Goal: Task Accomplishment & Management: Manage account settings

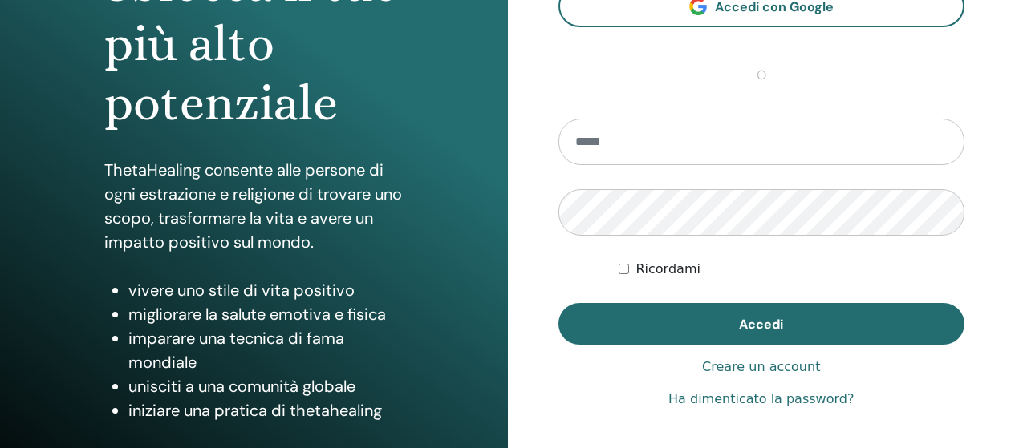
scroll to position [321, 0]
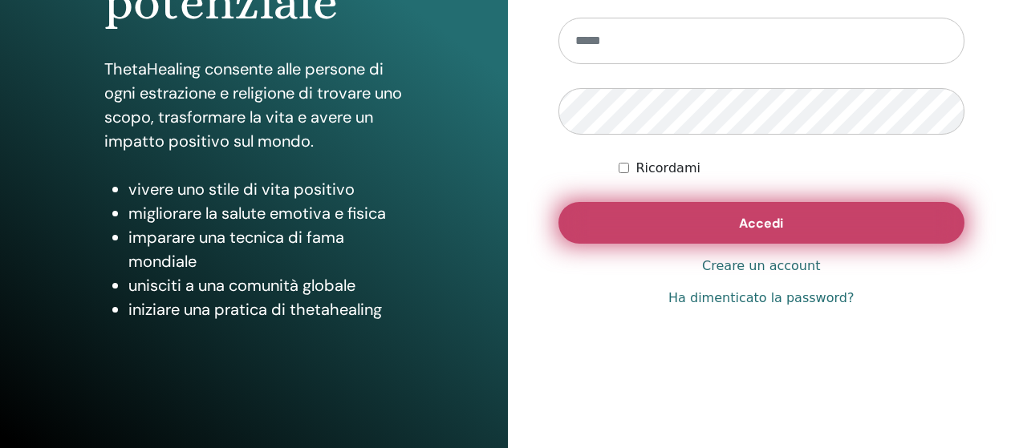
type input "**********"
click at [676, 225] on button "Accedi" at bounding box center [761, 223] width 407 height 42
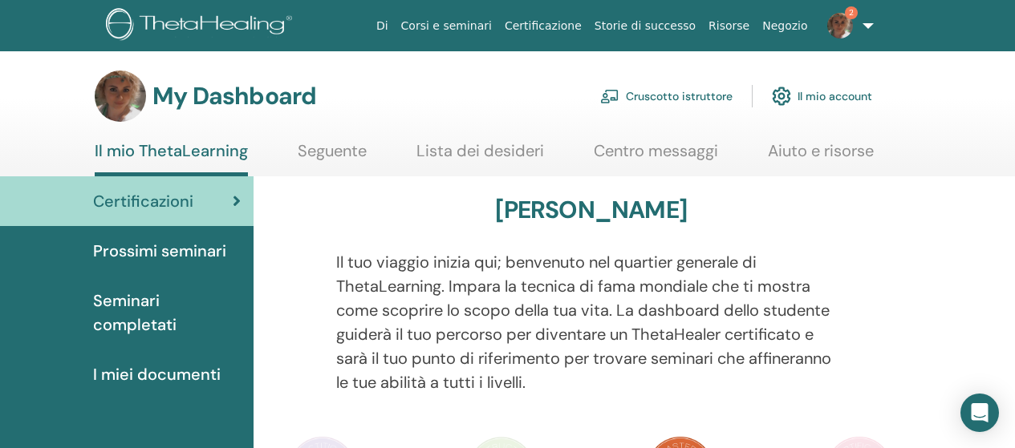
click at [853, 26] on span "2" at bounding box center [840, 24] width 39 height 13
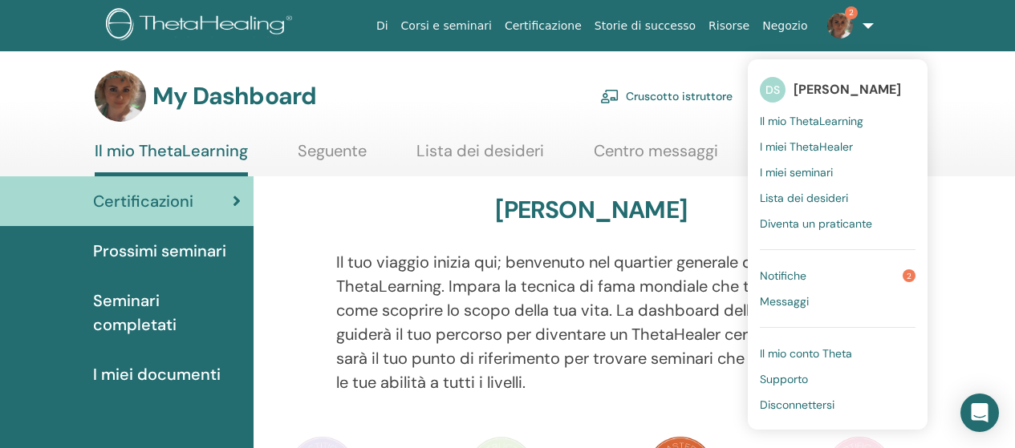
click at [864, 270] on link "Notifiche 2" at bounding box center [838, 276] width 156 height 26
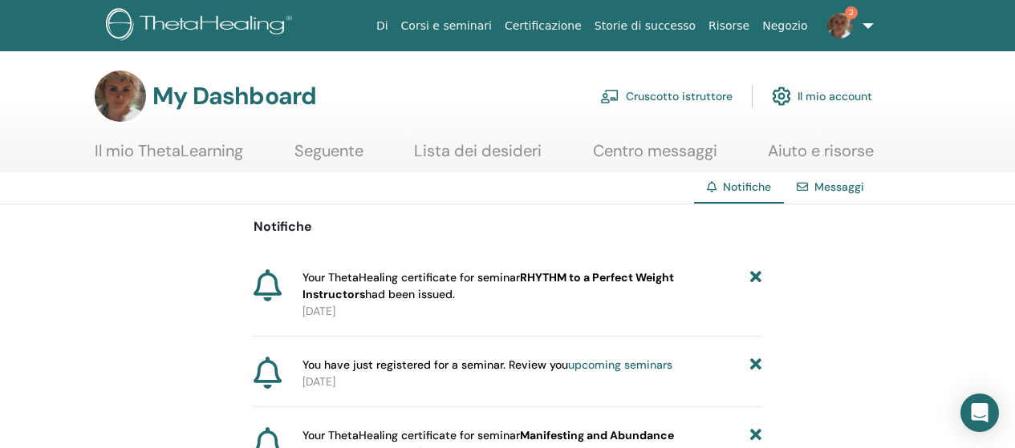
click at [665, 95] on link "Cruscotto istruttore" at bounding box center [666, 96] width 132 height 35
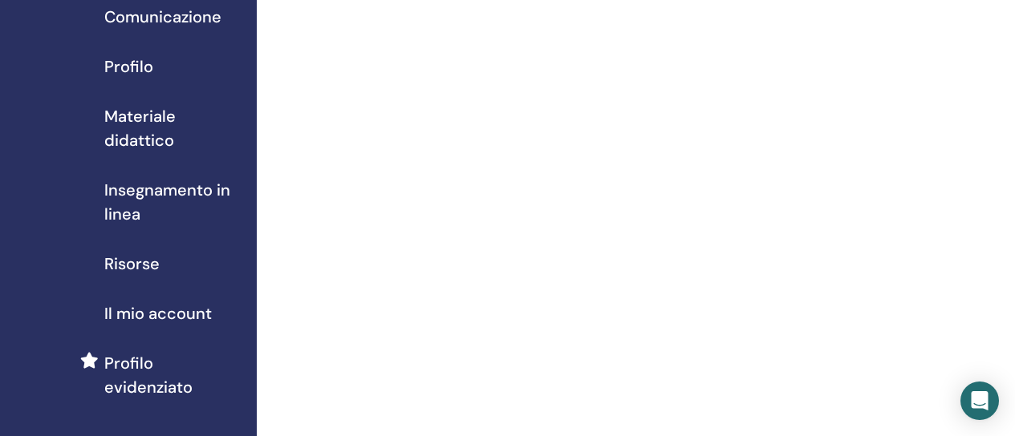
scroll to position [80, 0]
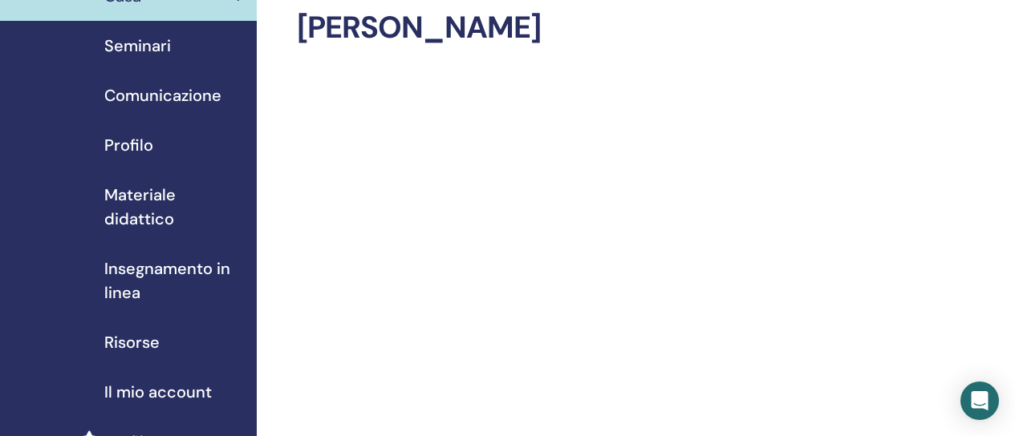
click at [166, 201] on span "Materiale didattico" at bounding box center [174, 207] width 140 height 48
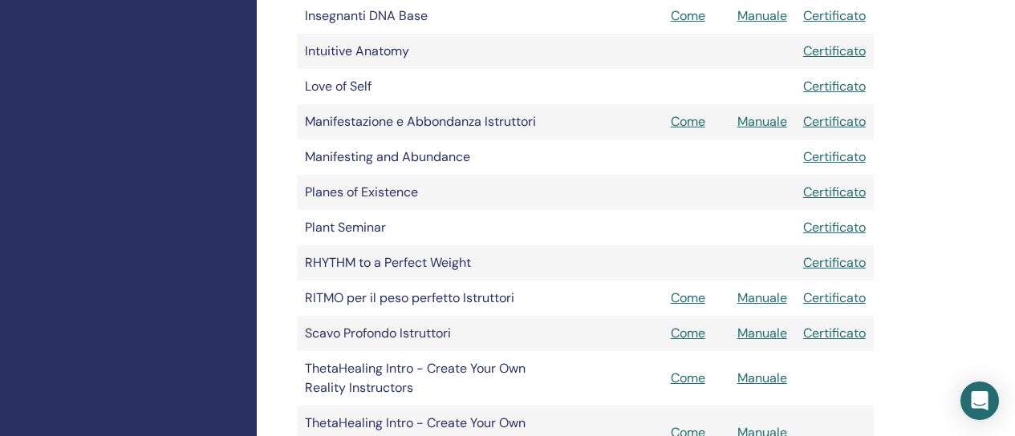
scroll to position [802, 0]
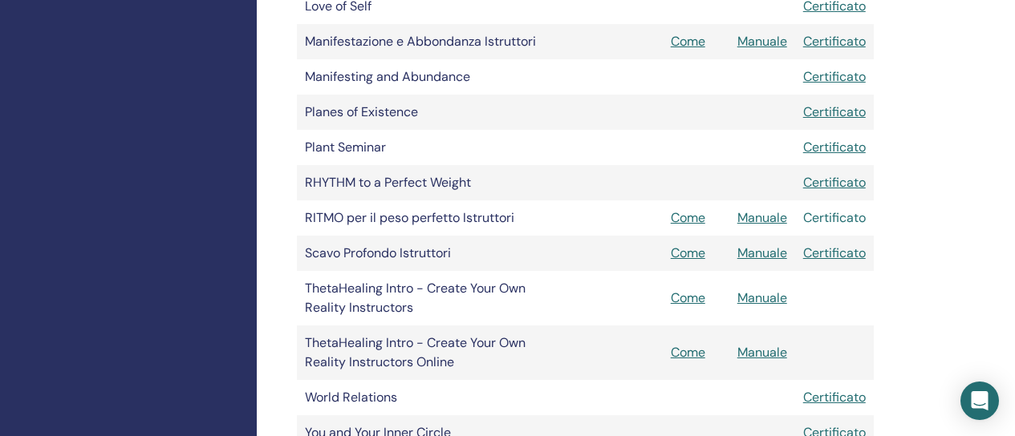
click at [840, 214] on link "Certificato" at bounding box center [834, 217] width 63 height 17
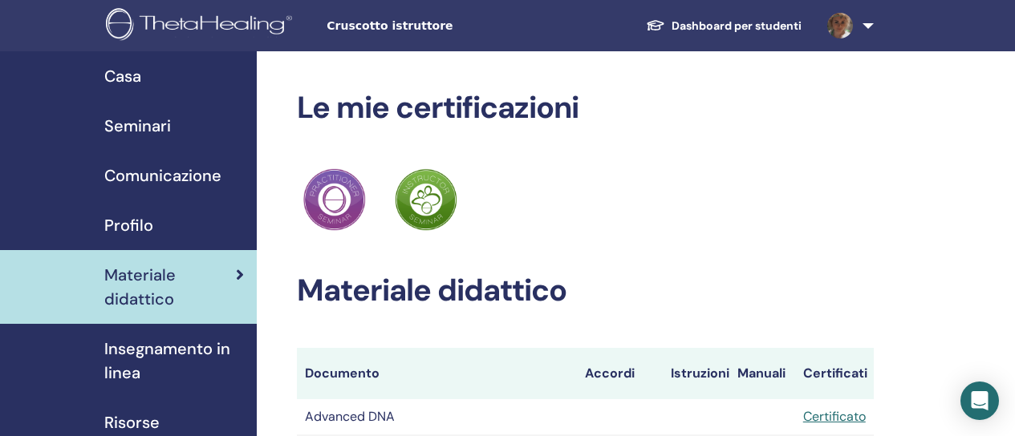
scroll to position [80, 0]
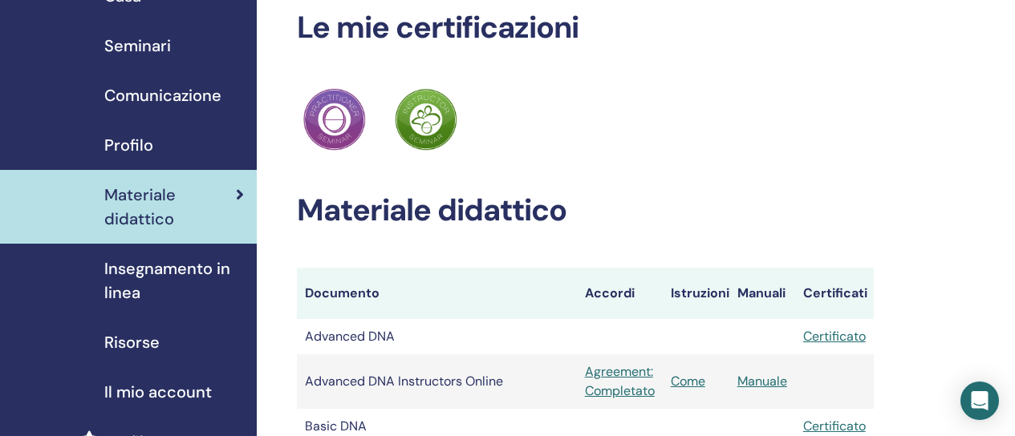
click at [156, 144] on div "Profilo" at bounding box center [128, 145] width 231 height 24
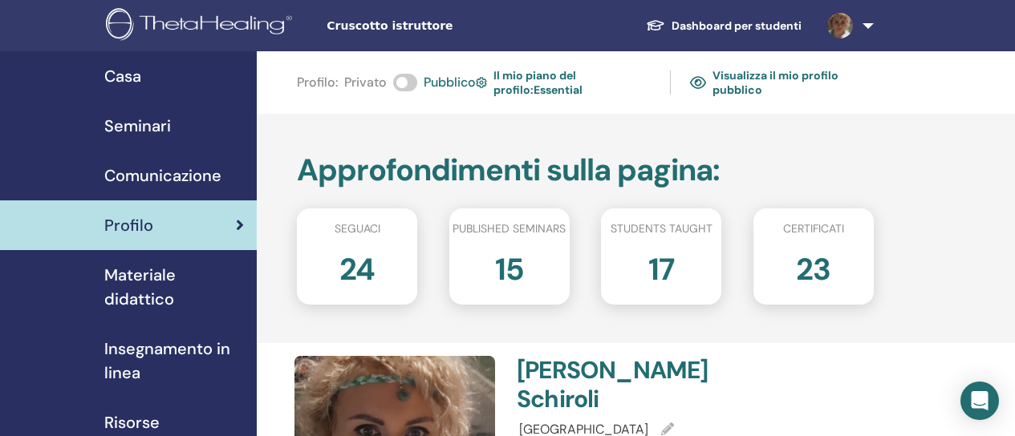
click at [767, 76] on link "Visualizza il mio profilo pubblico" at bounding box center [782, 82] width 184 height 37
click at [520, 78] on link "Il mio piano del profilo : Essential" at bounding box center [564, 82] width 176 height 37
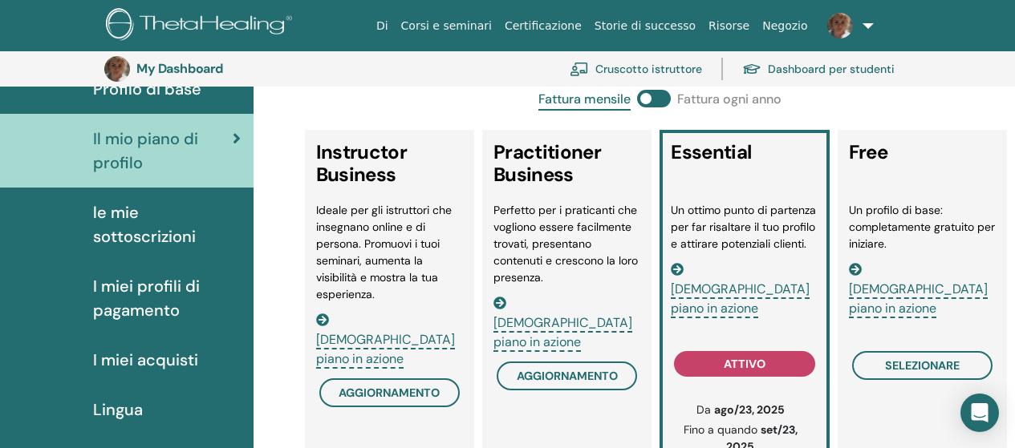
scroll to position [196, 0]
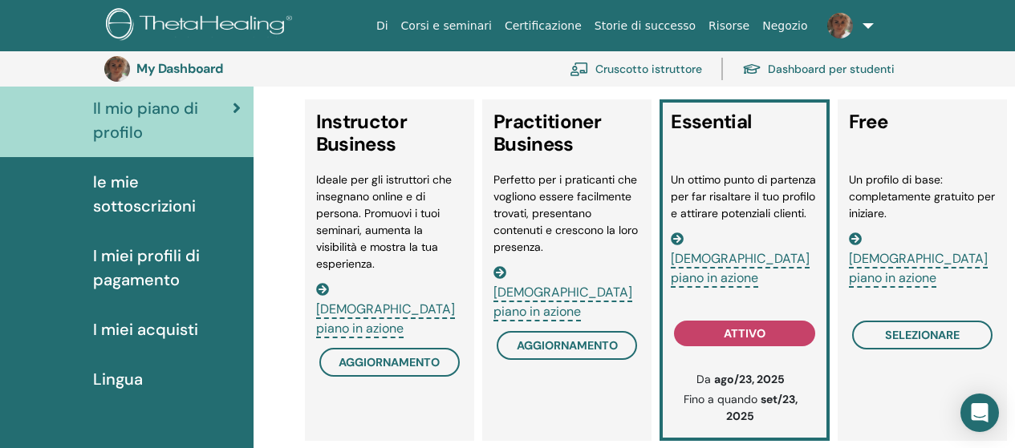
click at [596, 284] on span "Vedi piano in azione" at bounding box center [562, 303] width 139 height 38
click at [541, 339] on span "aggiornamento" at bounding box center [567, 345] width 101 height 13
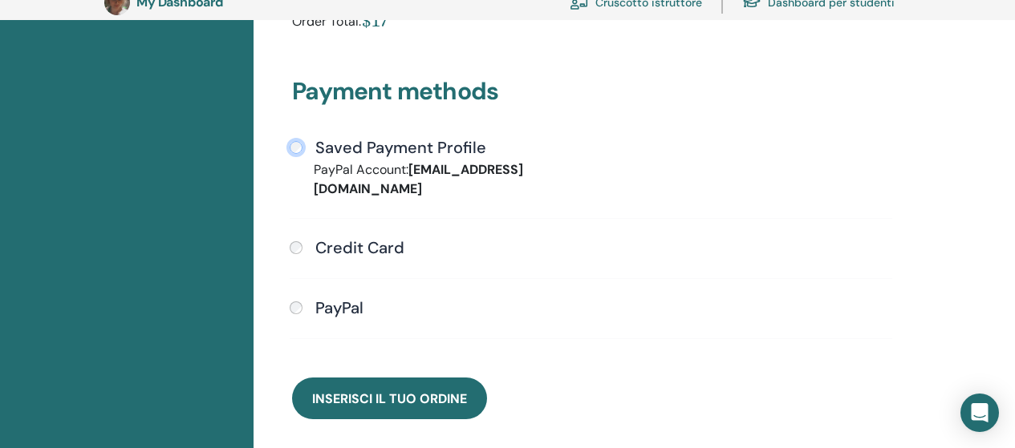
scroll to position [517, 0]
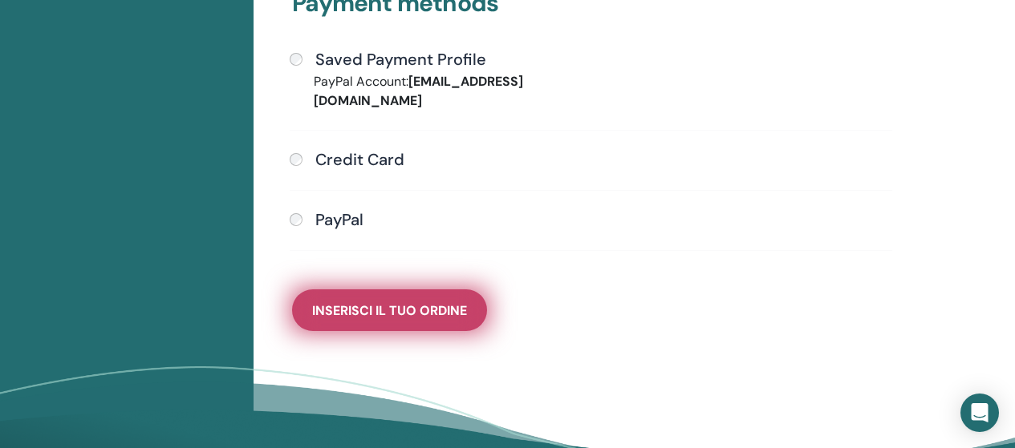
click at [389, 302] on span "Inserisci il tuo ordine" at bounding box center [389, 310] width 155 height 17
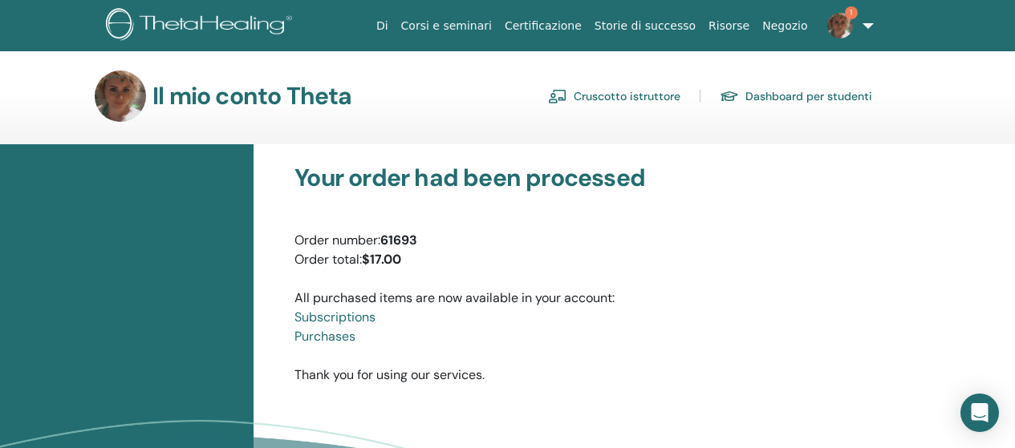
click at [481, 23] on link "Corsi e seminari" at bounding box center [446, 26] width 103 height 30
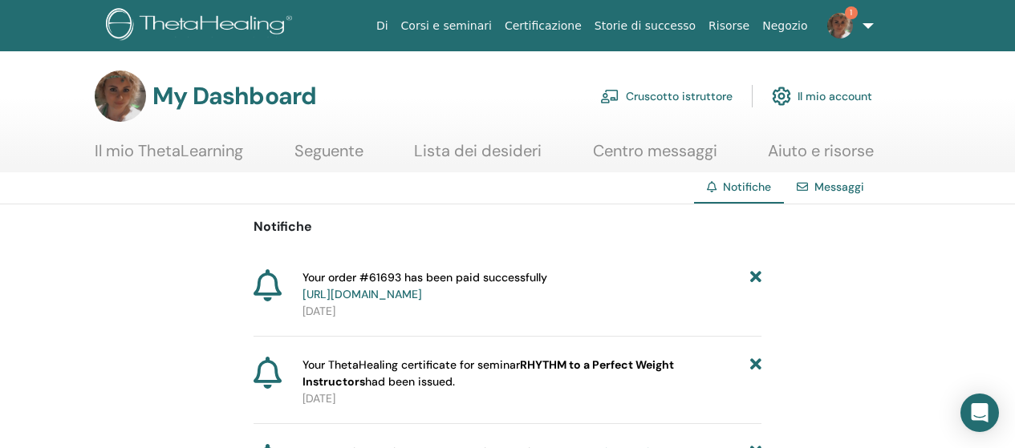
click at [490, 26] on link "Corsi e seminari" at bounding box center [446, 26] width 103 height 30
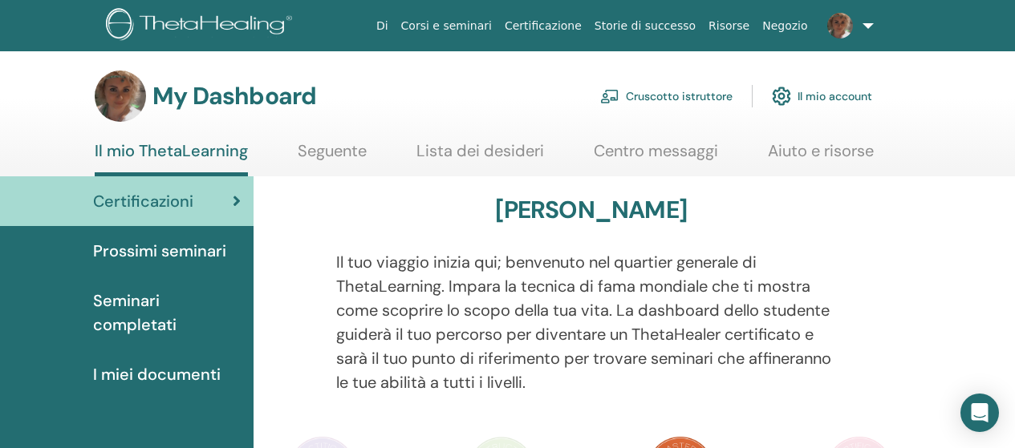
click at [676, 94] on link "Cruscotto istruttore" at bounding box center [666, 96] width 132 height 35
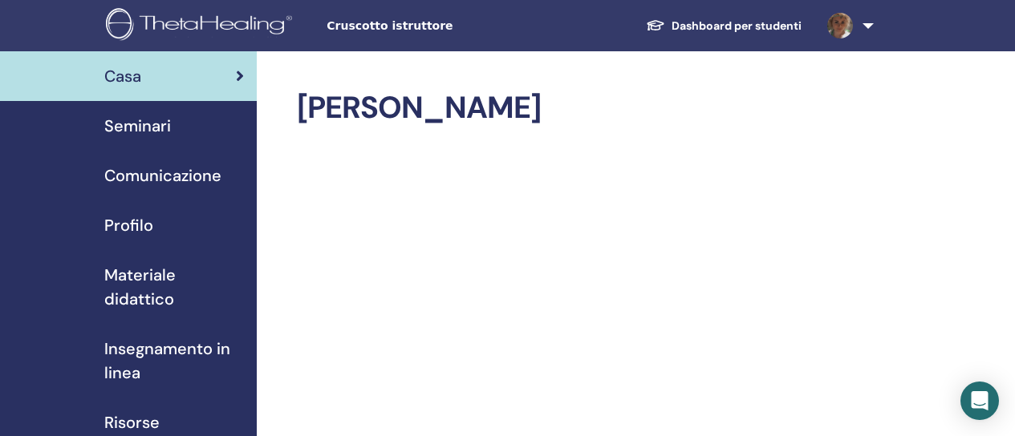
click at [145, 127] on span "Seminari" at bounding box center [137, 126] width 67 height 24
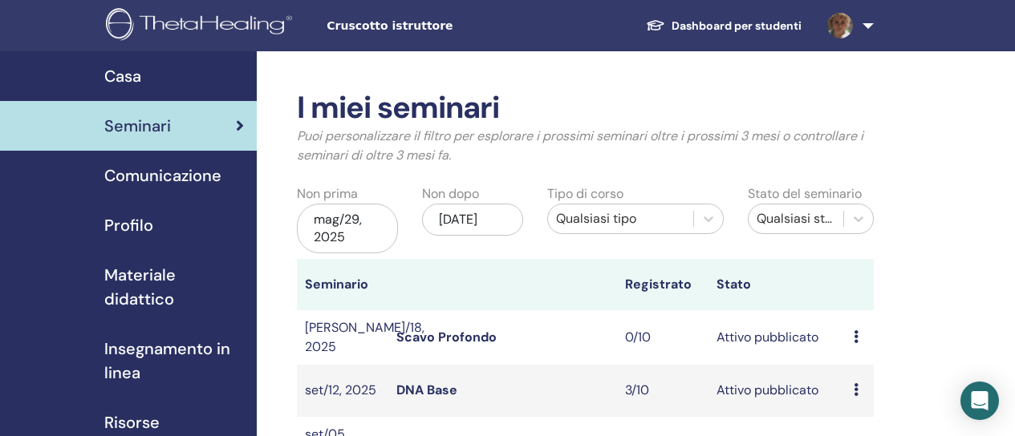
scroll to position [241, 0]
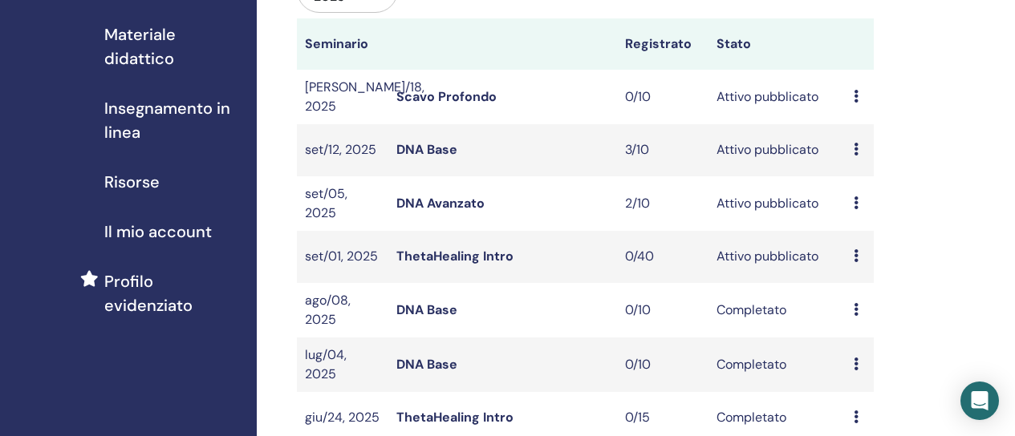
click at [412, 144] on link "DNA Base" at bounding box center [426, 149] width 61 height 17
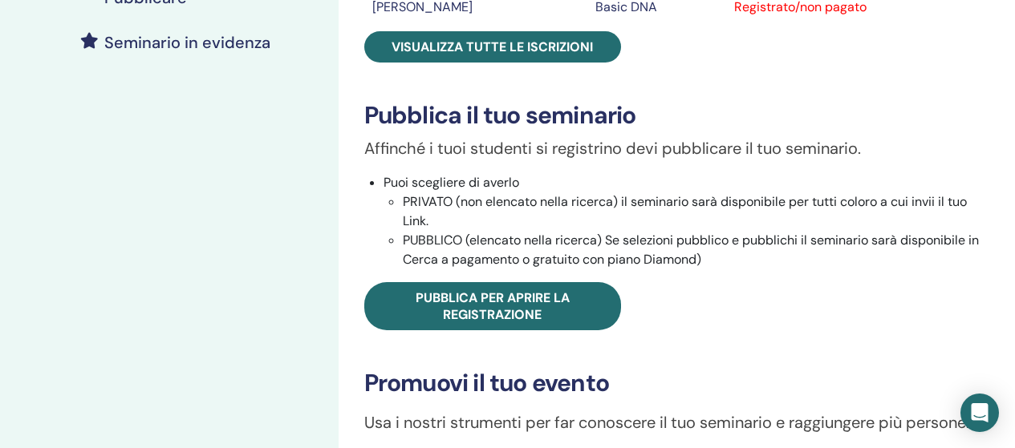
scroll to position [401, 0]
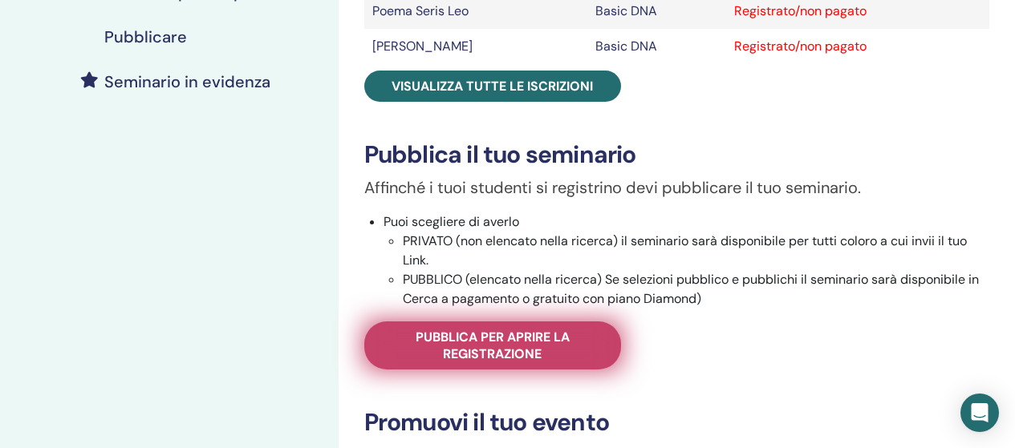
click at [545, 346] on span "Pubblica per aprire la registrazione" at bounding box center [492, 346] width 217 height 34
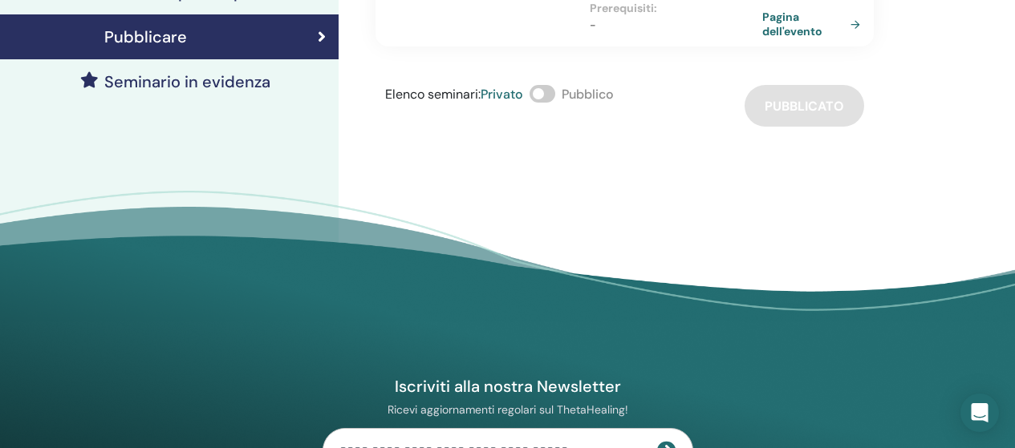
click at [550, 96] on span at bounding box center [542, 94] width 26 height 18
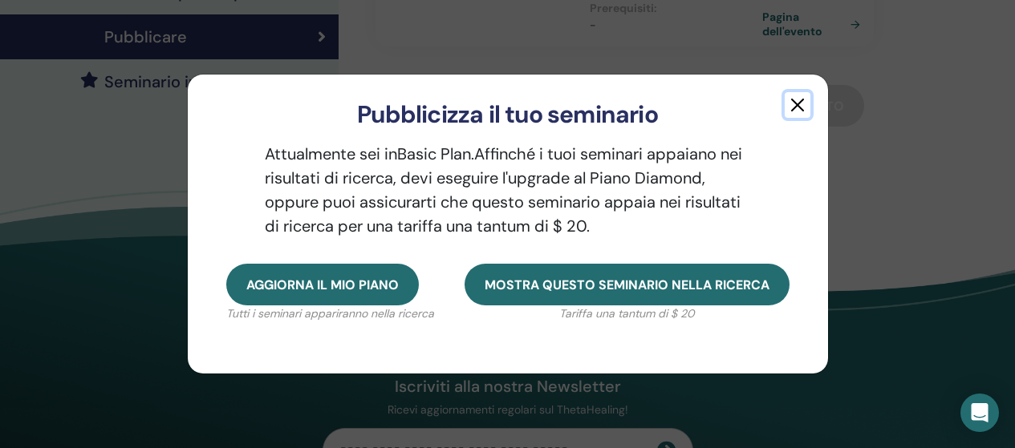
click at [794, 99] on button "button" at bounding box center [798, 105] width 26 height 26
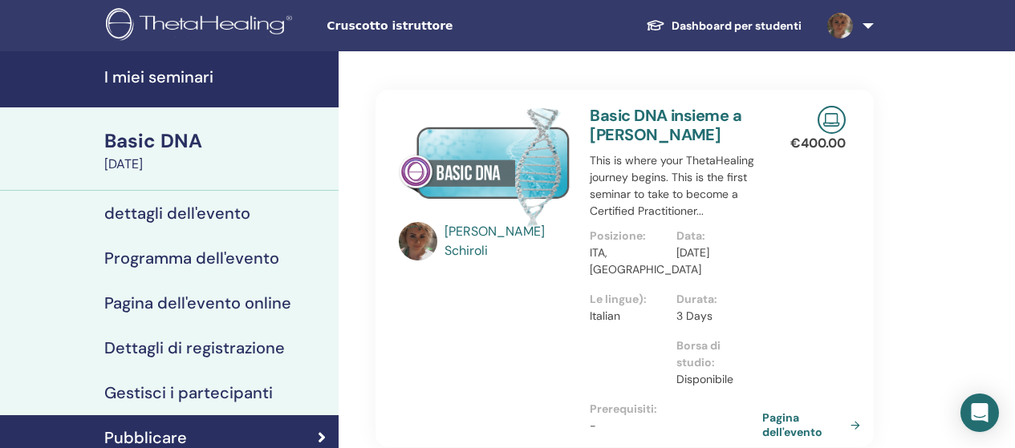
click at [868, 18] on link at bounding box center [847, 25] width 66 height 51
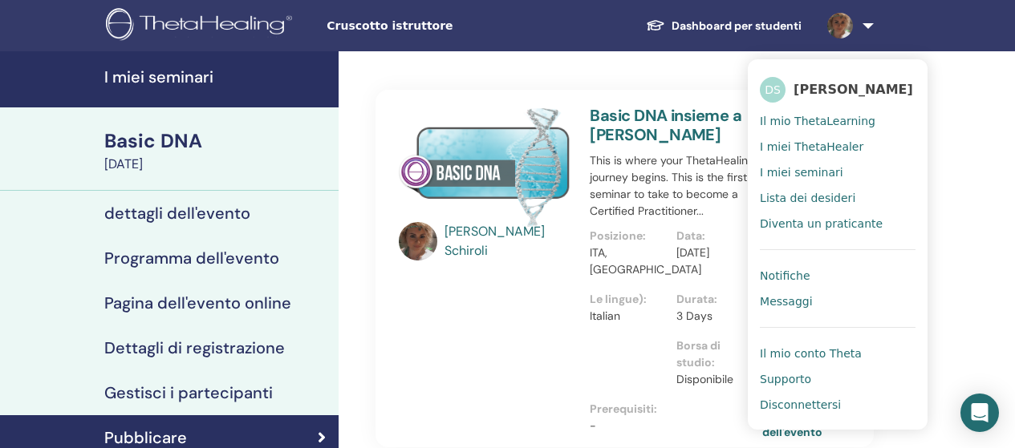
click at [941, 228] on div "Daniela Schiroli Basic DNA insieme a Daniela Schiroli This is where your ThetaH…" at bounding box center [677, 401] width 676 height 701
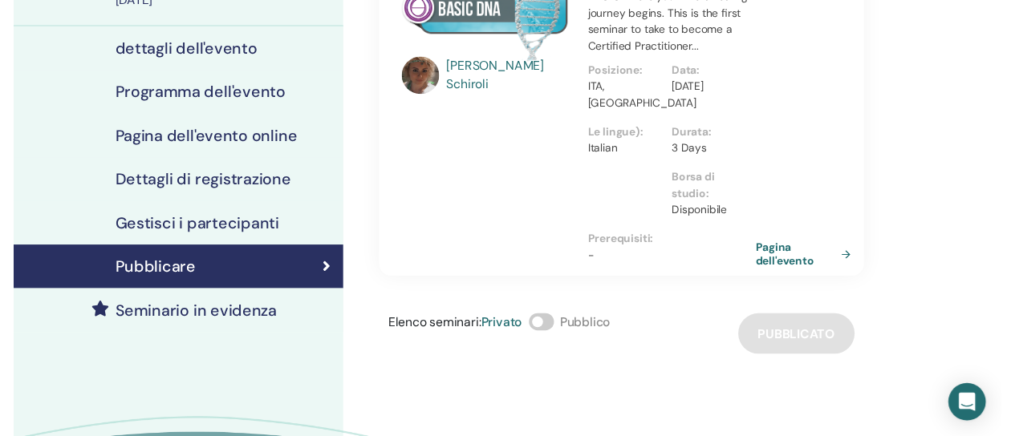
scroll to position [160, 0]
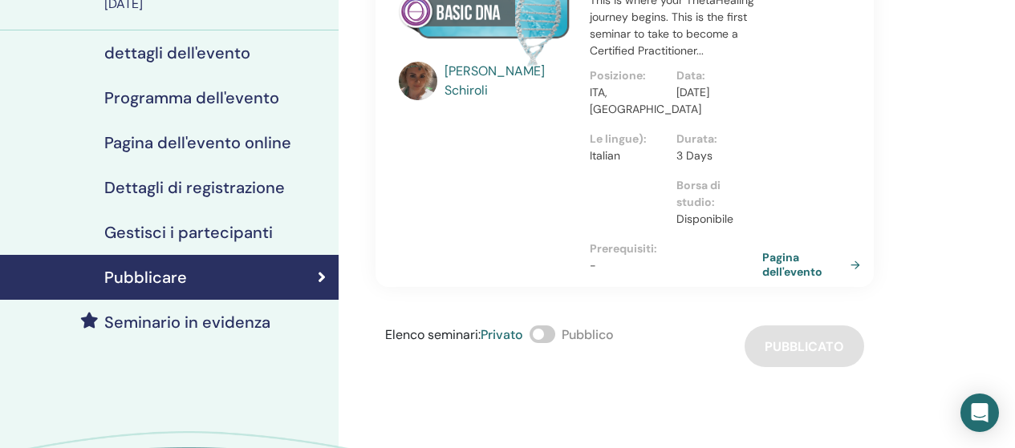
click at [206, 322] on h4 "Seminario in evidenza" at bounding box center [187, 322] width 166 height 19
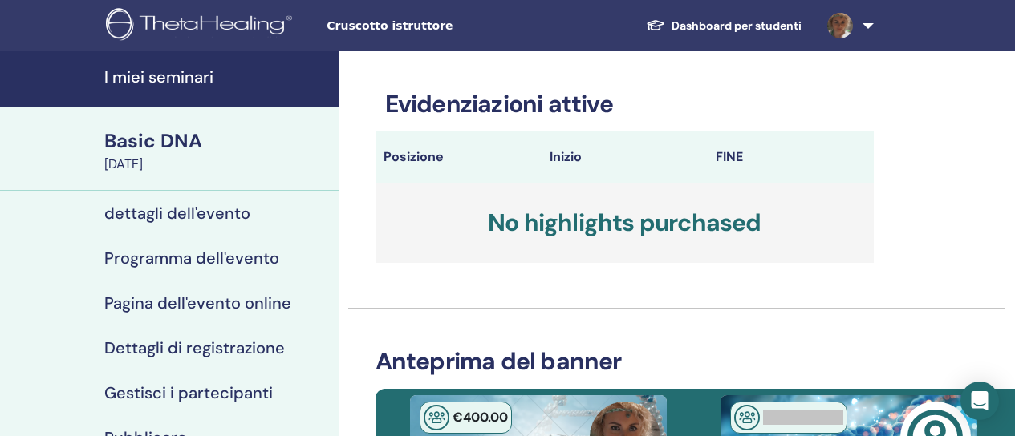
click at [768, 20] on link "Dashboard per studenti" at bounding box center [723, 26] width 181 height 30
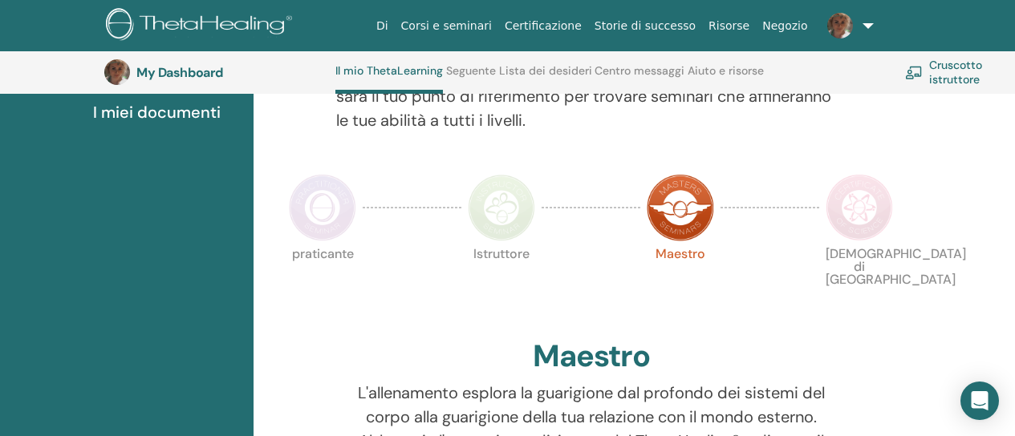
scroll to position [363, 0]
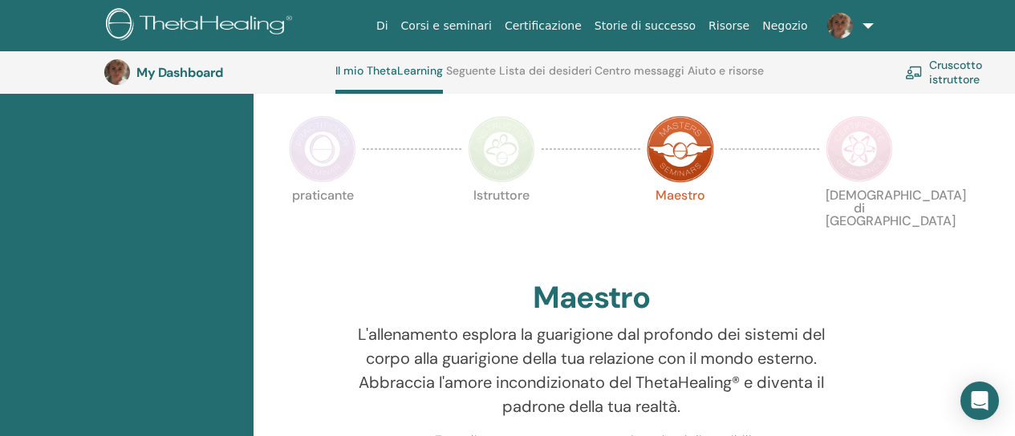
click at [691, 136] on img at bounding box center [680, 149] width 67 height 67
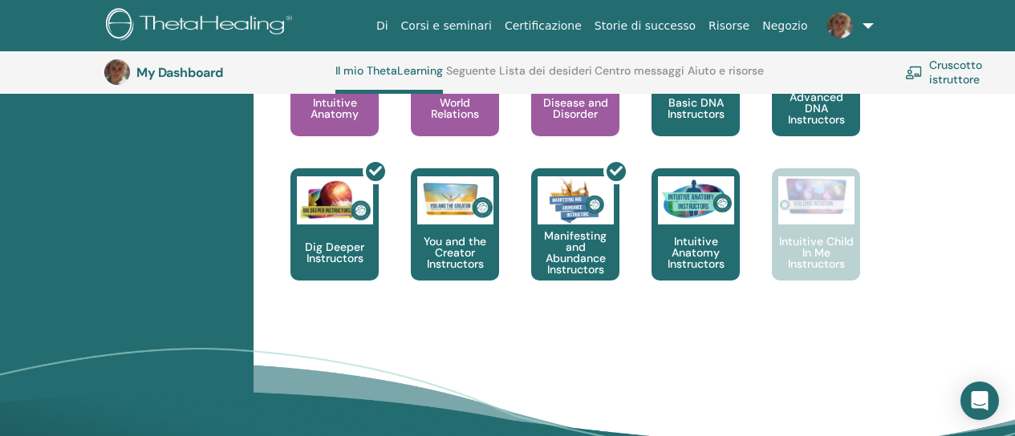
scroll to position [1005, 0]
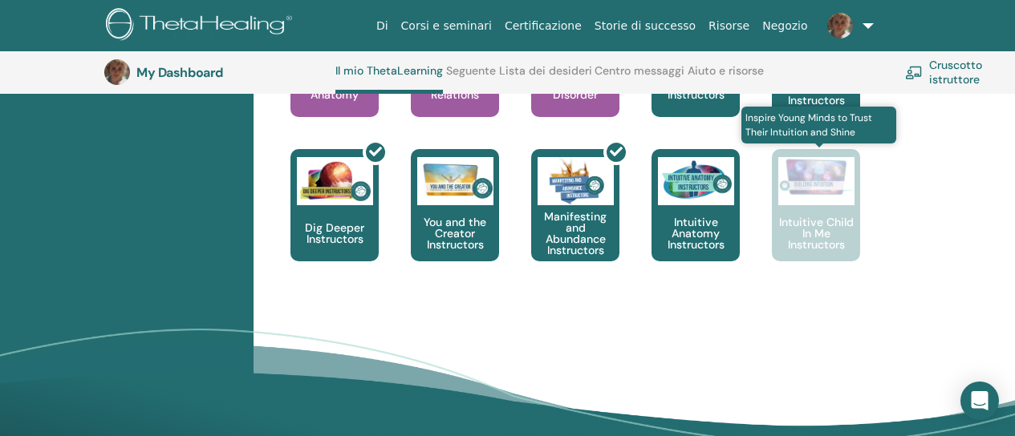
click at [803, 189] on img at bounding box center [816, 176] width 76 height 39
